Goal: Information Seeking & Learning: Find specific fact

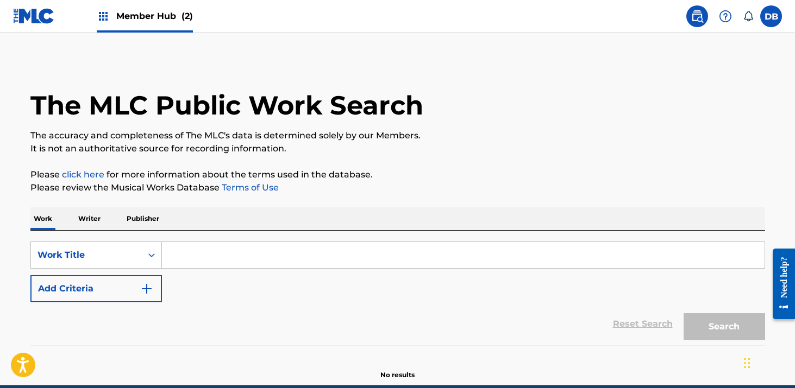
click at [240, 254] on input "Search Form" at bounding box center [463, 255] width 602 height 26
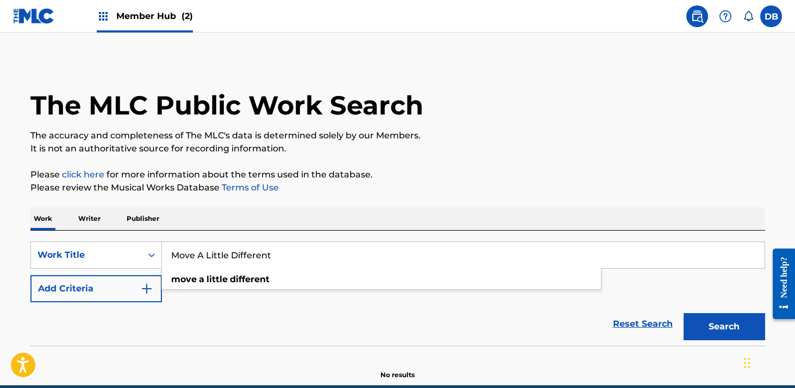
type input "Move A Little Different"
click at [683, 313] on button "Search" at bounding box center [723, 326] width 81 height 27
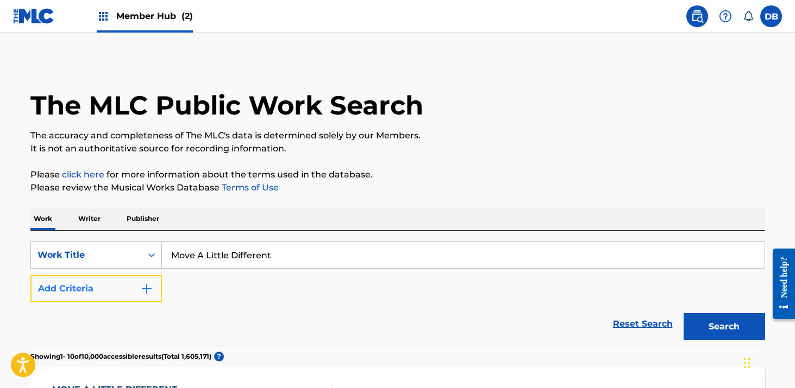
click at [130, 292] on button "Add Criteria" at bounding box center [95, 288] width 131 height 27
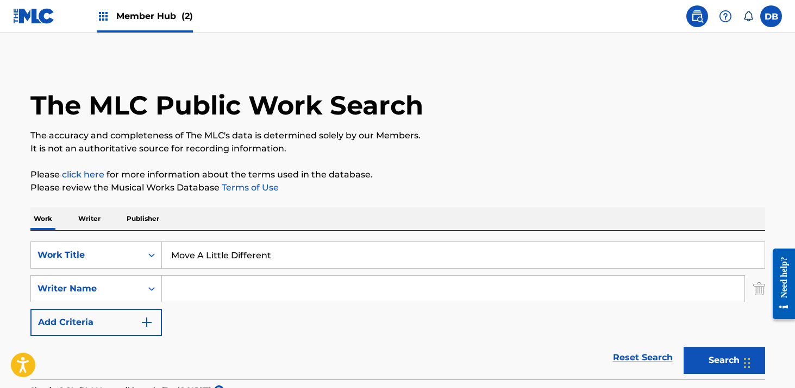
click at [190, 288] on input "Search Form" at bounding box center [453, 289] width 582 height 26
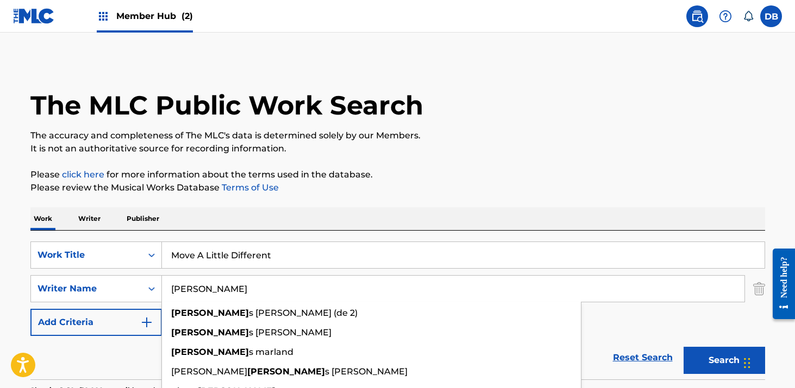
type input "[PERSON_NAME]"
click at [683, 347] on button "Search" at bounding box center [723, 360] width 81 height 27
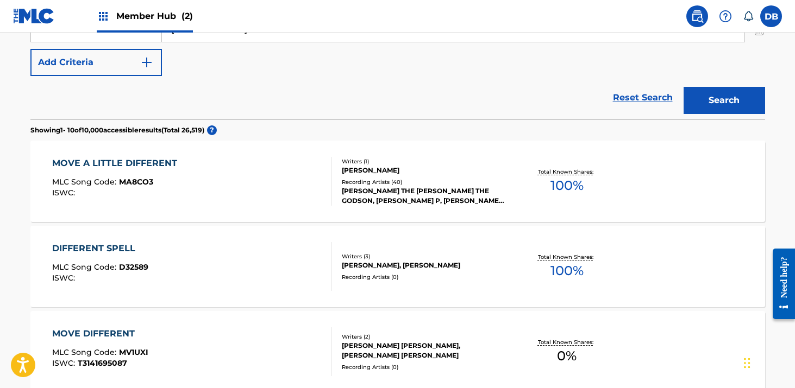
scroll to position [267, 0]
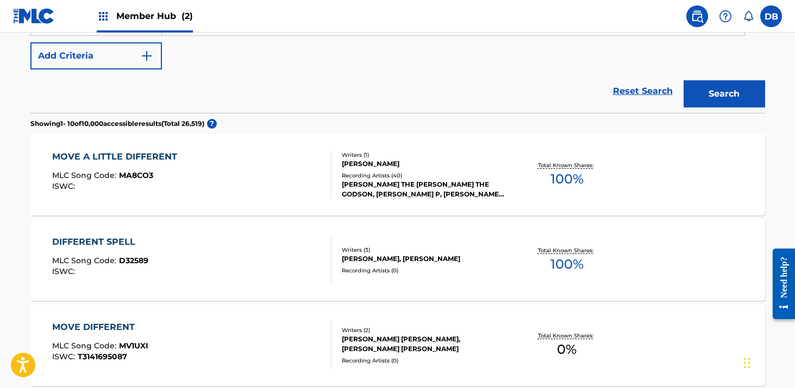
click at [416, 194] on div "[PERSON_NAME] THE [PERSON_NAME] THE GODSON, [PERSON_NAME] P, [PERSON_NAME] THE …" at bounding box center [424, 190] width 164 height 20
